Goal: Check status: Check status

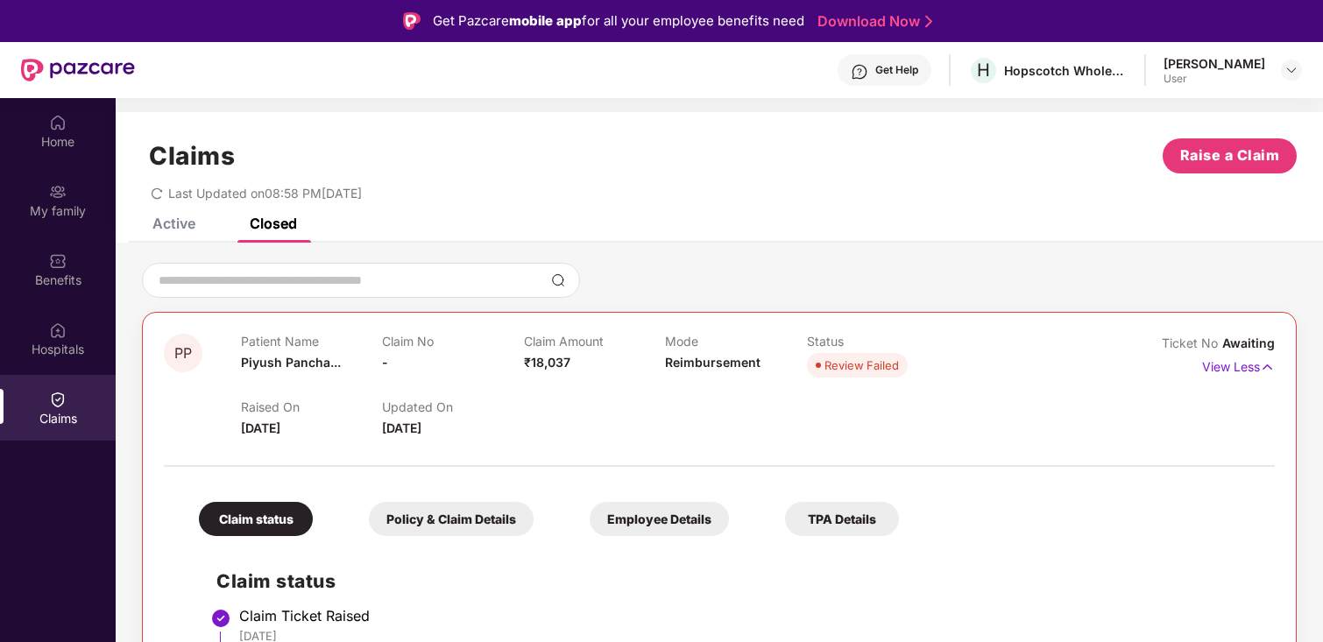
scroll to position [90, 0]
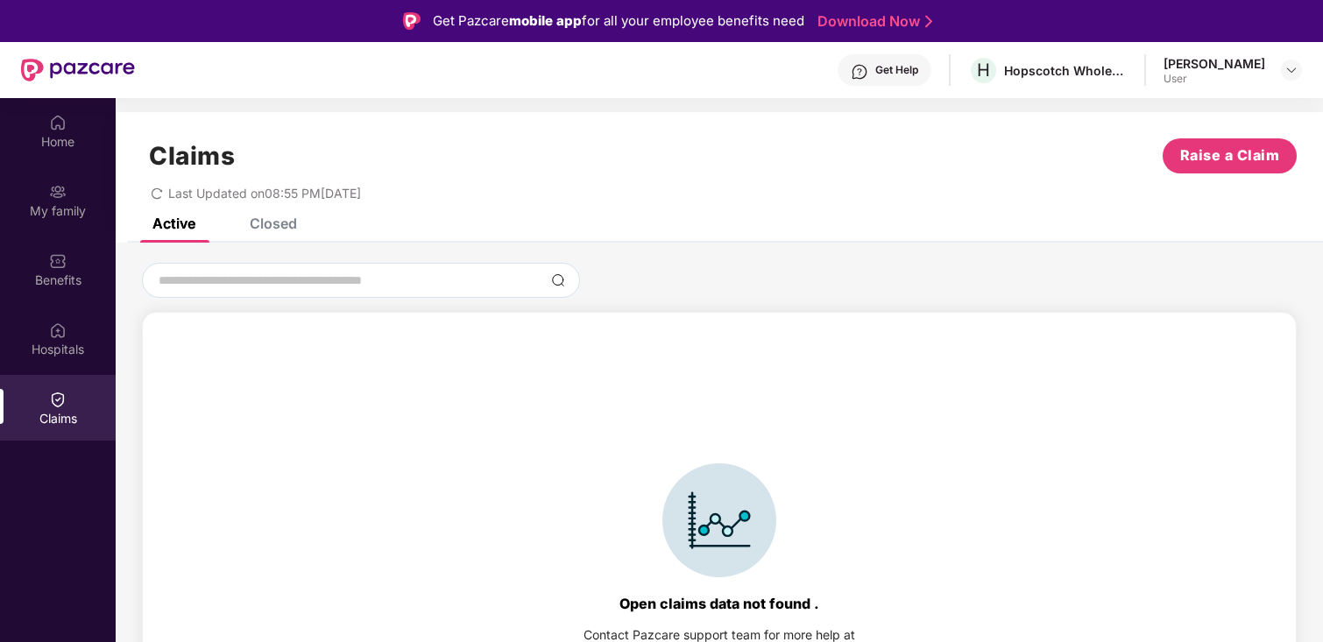
click at [279, 230] on div "Closed" at bounding box center [273, 224] width 47 height 18
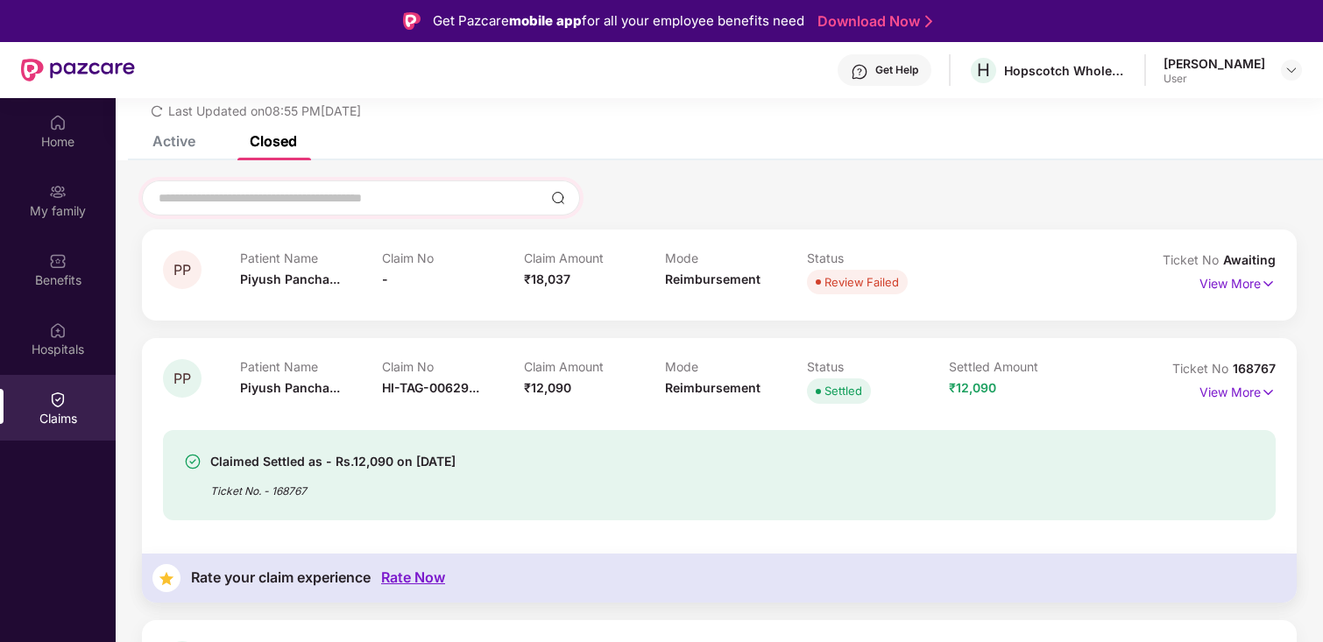
scroll to position [88, 0]
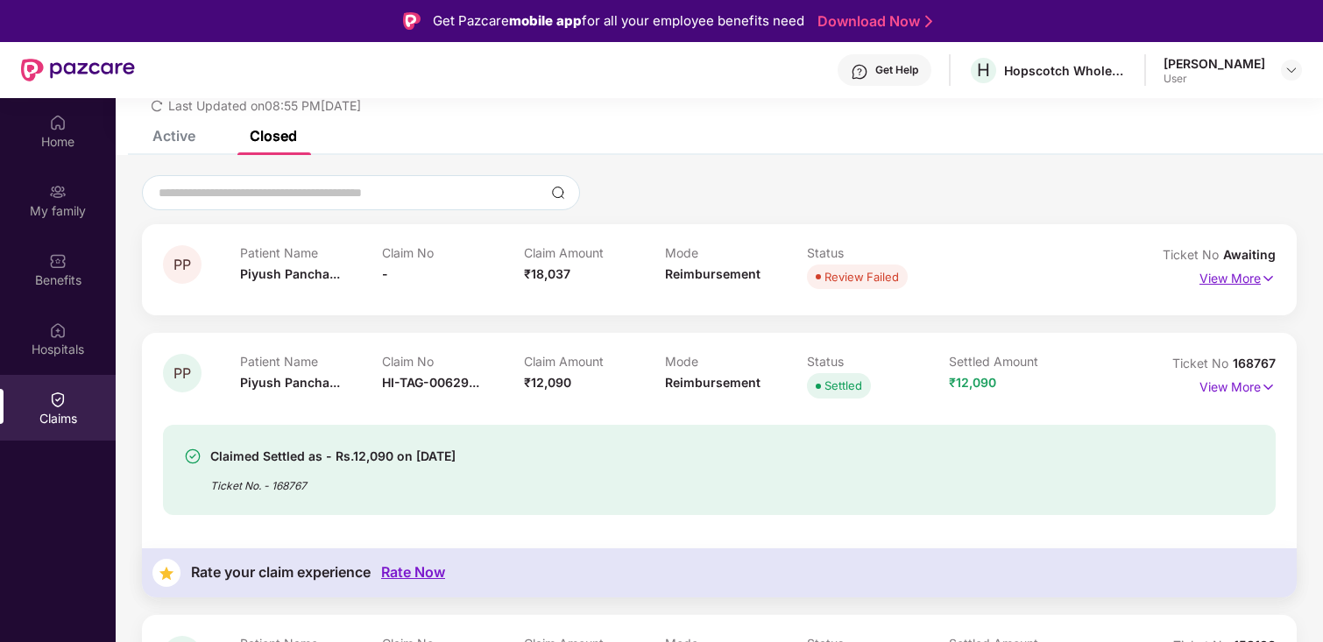
click at [1251, 276] on p "View More" at bounding box center [1238, 277] width 76 height 24
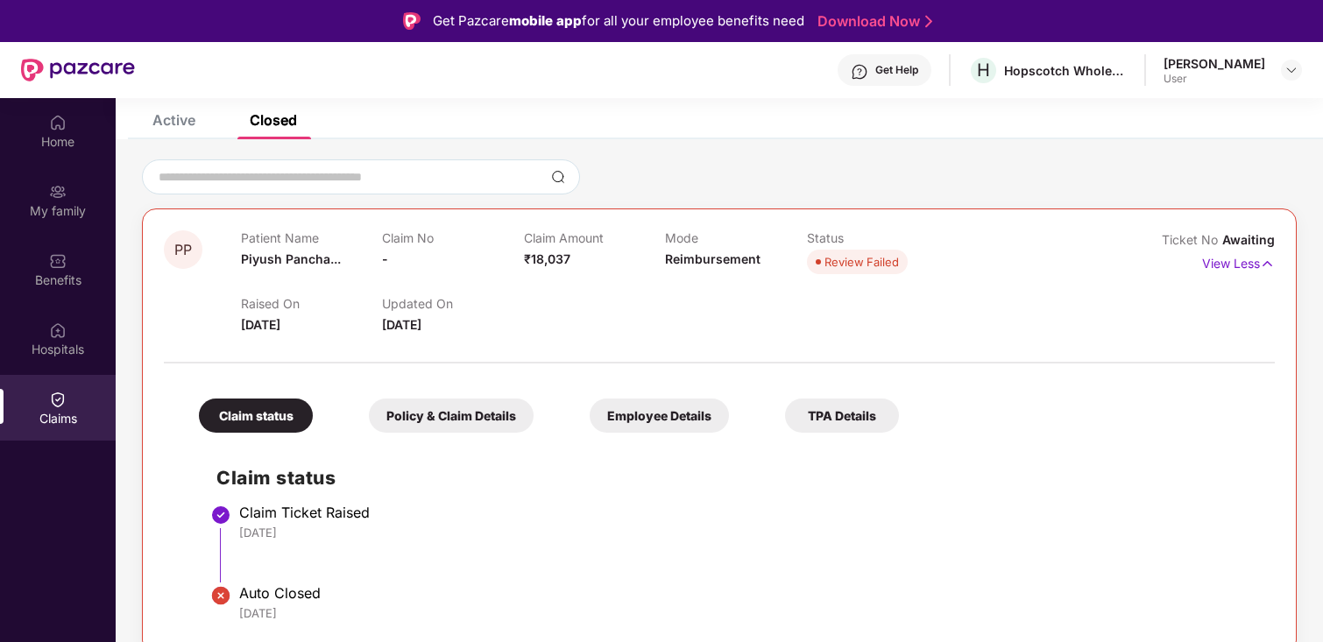
scroll to position [92, 0]
